Goal: Transaction & Acquisition: Obtain resource

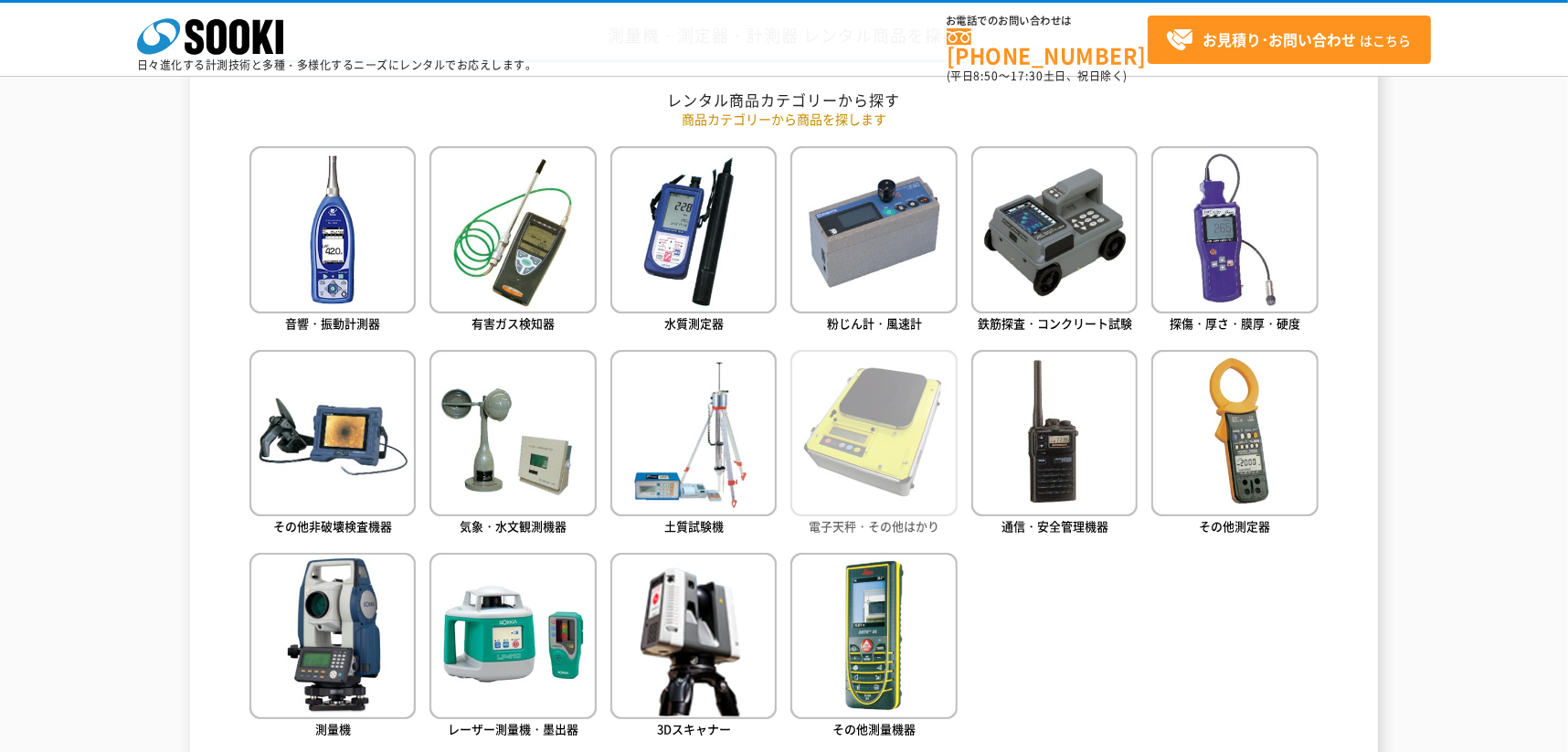
scroll to position [822, 0]
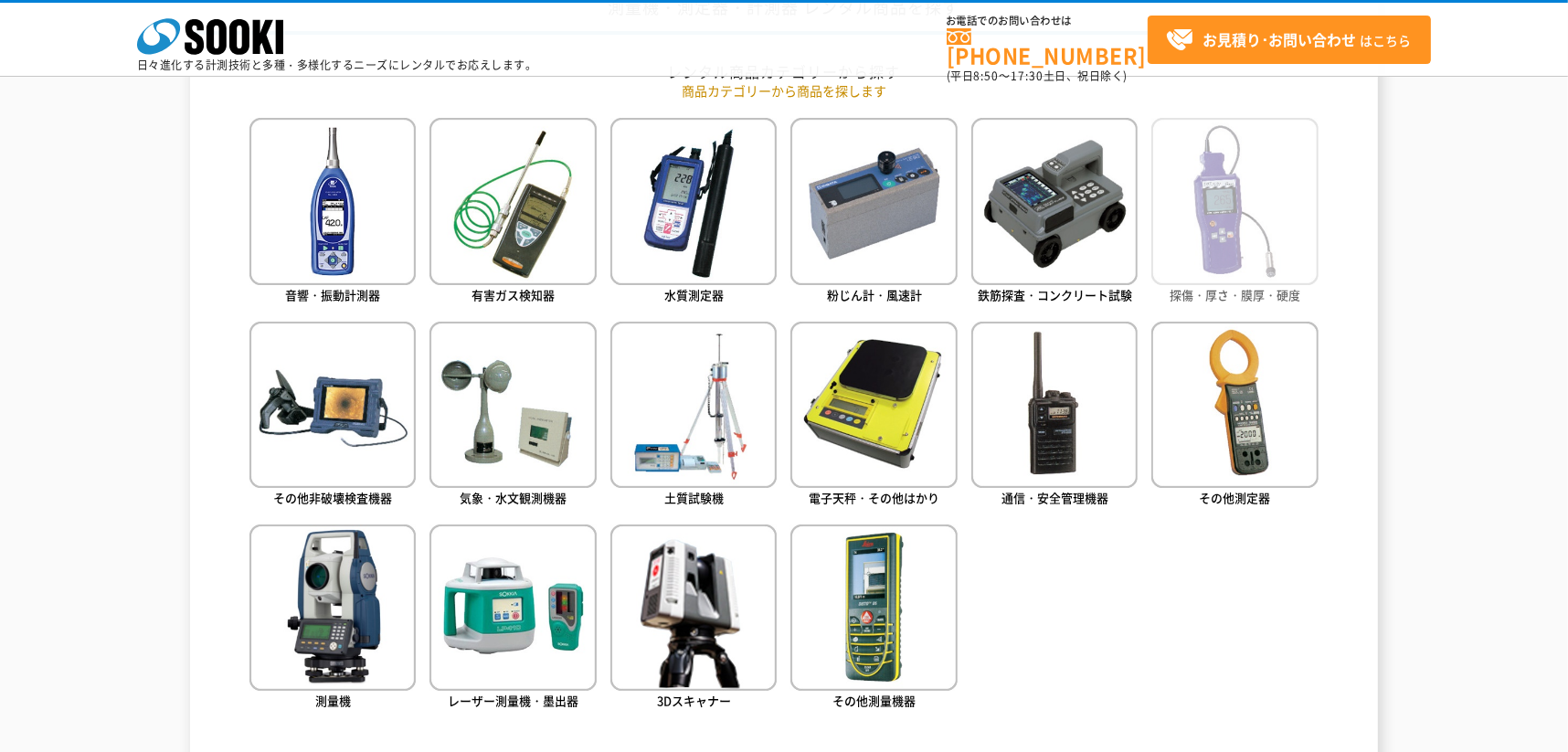
click at [1246, 200] on img at bounding box center [1234, 201] width 166 height 166
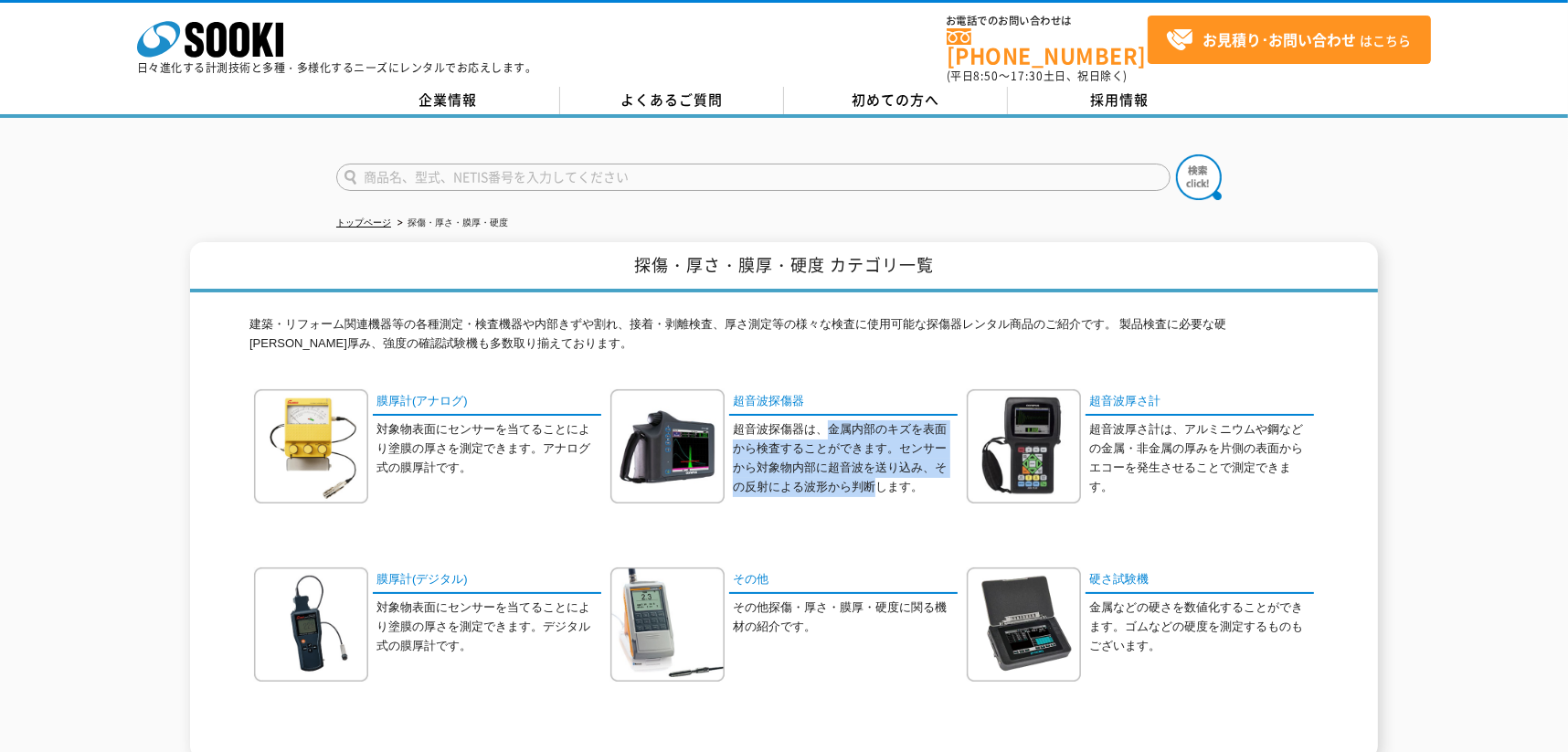
drag, startPoint x: 834, startPoint y: 422, endPoint x: 880, endPoint y: 497, distance: 88.0
click at [880, 497] on div "超音波探傷器 超音波探傷器は、金属内部のキズを表面から検査することができます。センサーから対象物内部に超音波を送り込み、その反射による波形から判断します。" at bounding box center [784, 460] width 347 height 141
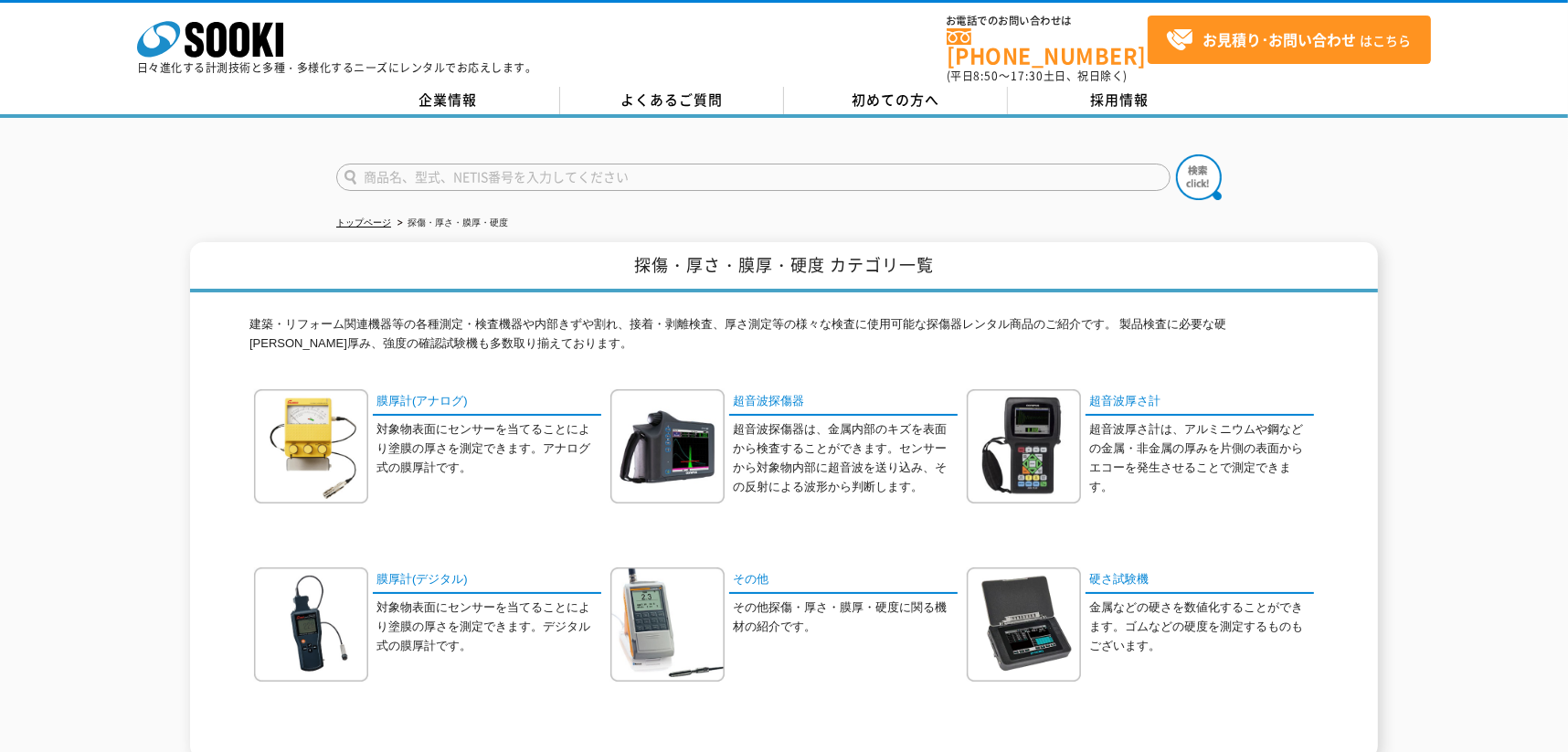
click at [1156, 519] on div "膜厚計(アナログ) 対象物表面にセンサーを当てることにより塗膜の厚さを測定できます。アナログ式の膜厚計です。 超音波探傷器" at bounding box center [784, 567] width 1069 height 357
drag, startPoint x: 1194, startPoint y: 515, endPoint x: 1141, endPoint y: 462, distance: 75.0
click at [1143, 464] on div "超音波厚さ計 超音波厚さ計は、アルミニウムや鋼などの金属・非金属の厚みを片側の表面からエコーを発生させることで測定できます。" at bounding box center [1140, 460] width 347 height 141
drag, startPoint x: 1141, startPoint y: 462, endPoint x: 1097, endPoint y: 419, distance: 61.5
click at [1097, 420] on p "超音波厚さ計は、アルミニウムや鋼などの金属・非金属の厚みを片側の表面からエコーを発生させることで測定できます。" at bounding box center [1202, 458] width 225 height 76
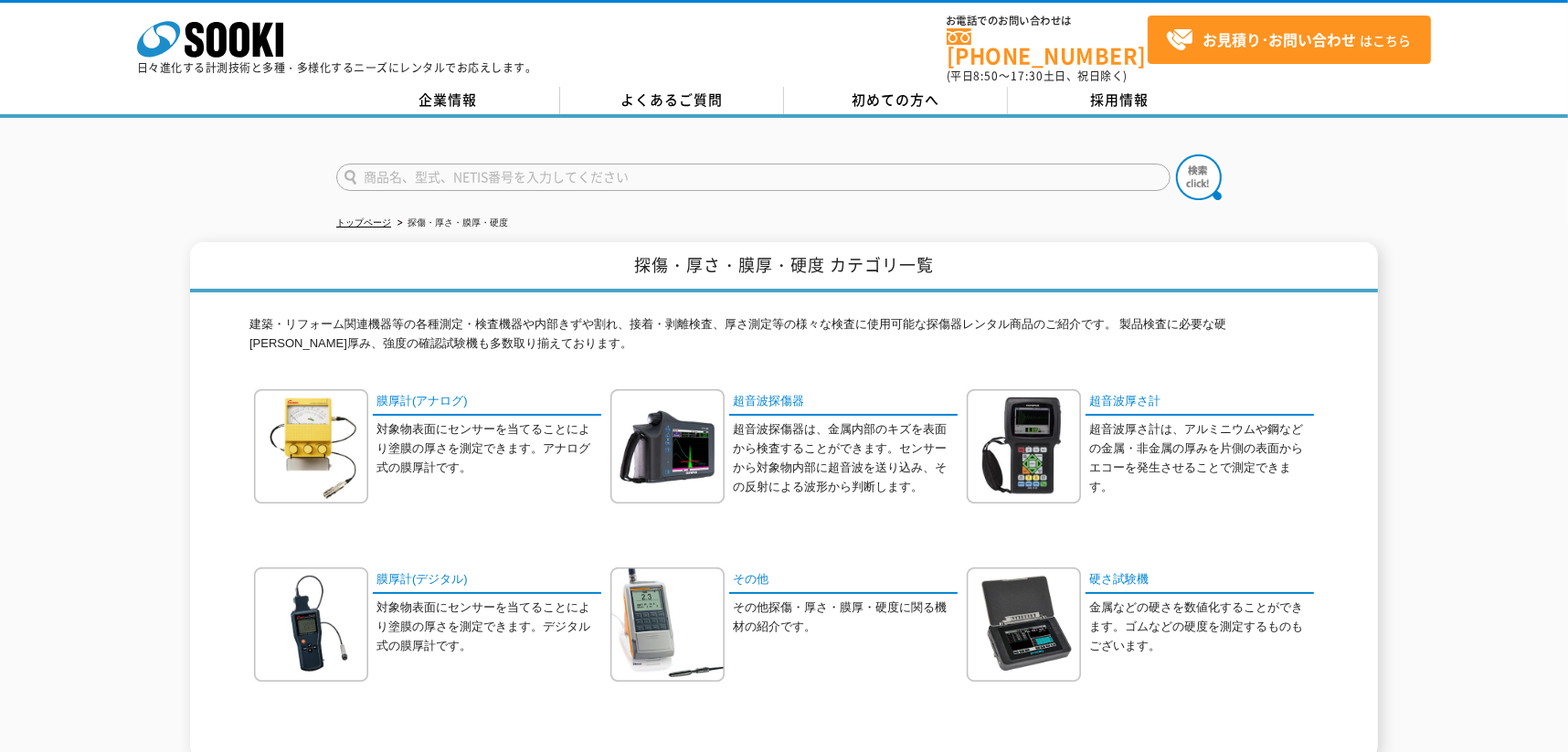
click at [1282, 361] on div "建築・リフォーム関連機器等の各種測定・検査機器や内部きずや割れ、接着・剥離検査、厚さ測定等の様々な検査に使用可能な探傷器レンタル商品のご紹介です。 製品検査に…" at bounding box center [784, 526] width 1069 height 468
click at [1056, 454] on img at bounding box center [1024, 446] width 114 height 114
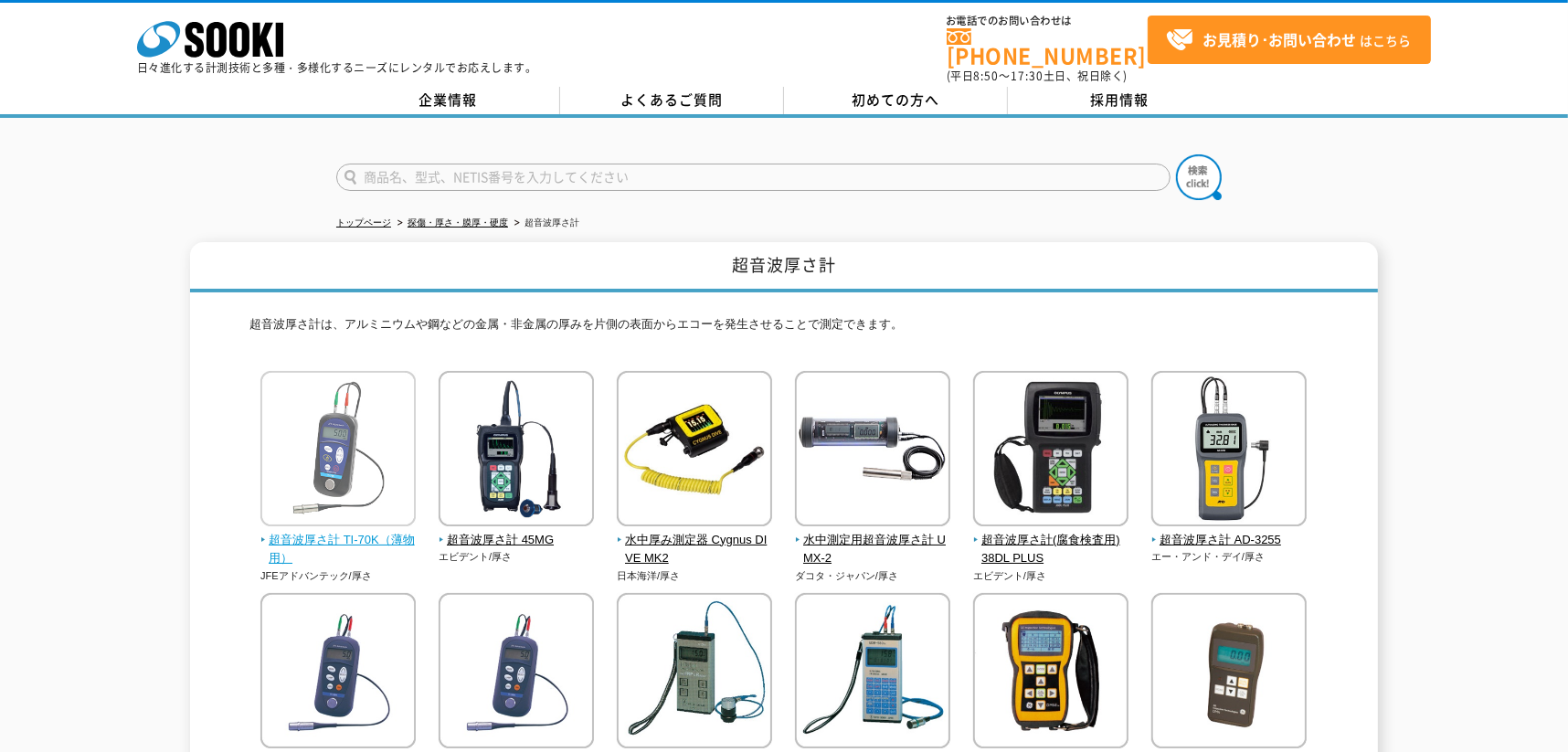
click at [386, 494] on img at bounding box center [338, 451] width 156 height 160
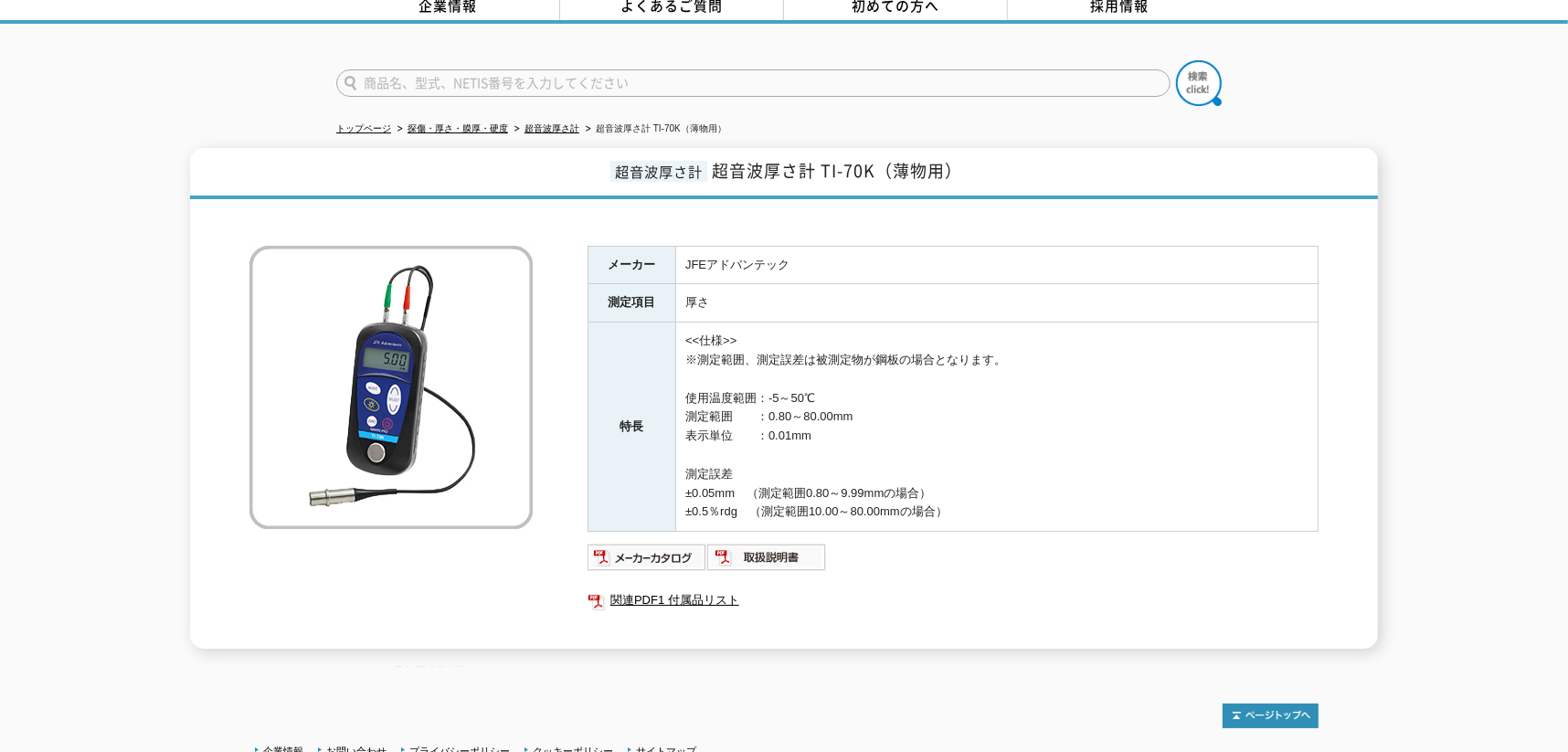
scroll to position [237, 0]
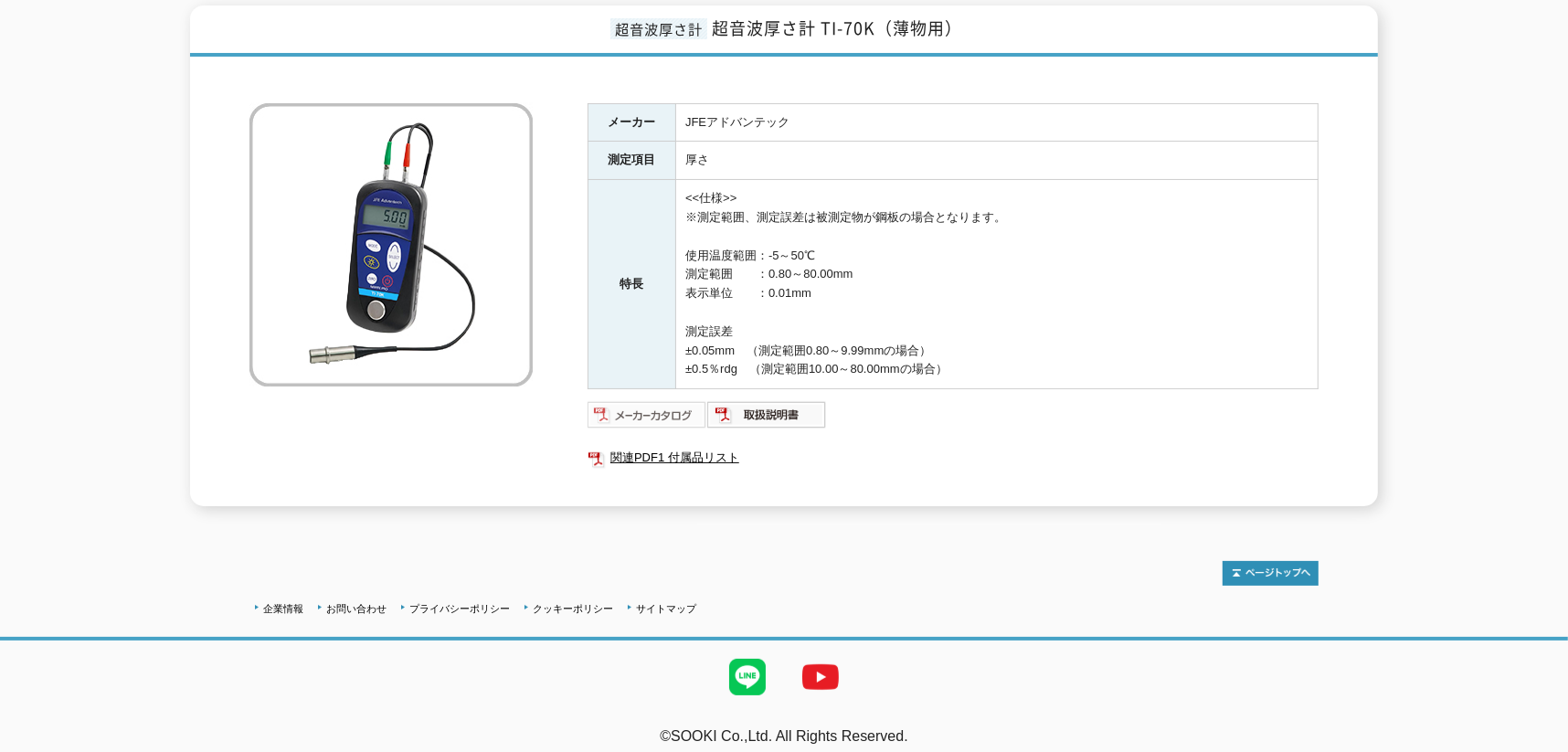
click at [657, 406] on img at bounding box center [647, 414] width 120 height 29
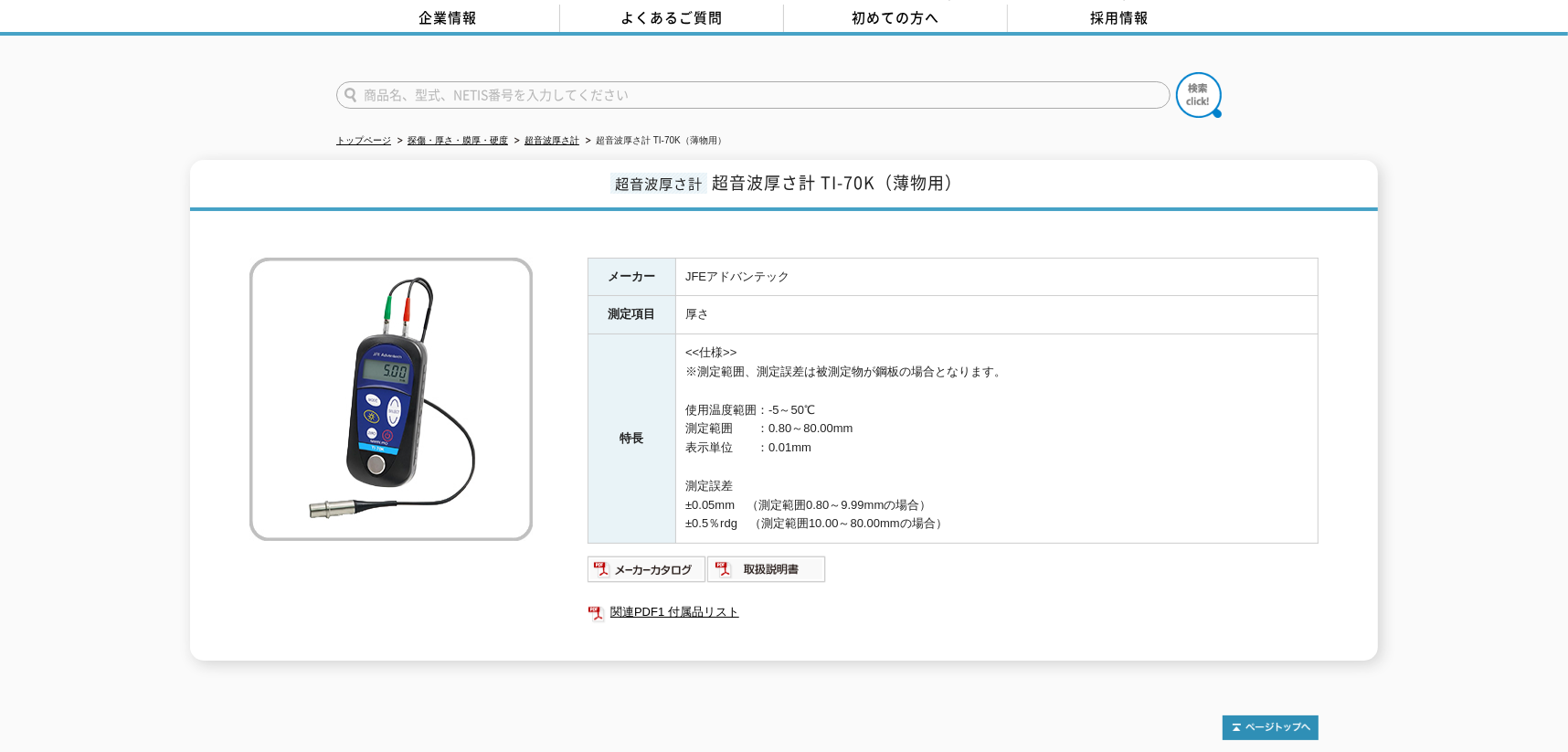
scroll to position [0, 0]
